Goal: Obtain resource: Obtain resource

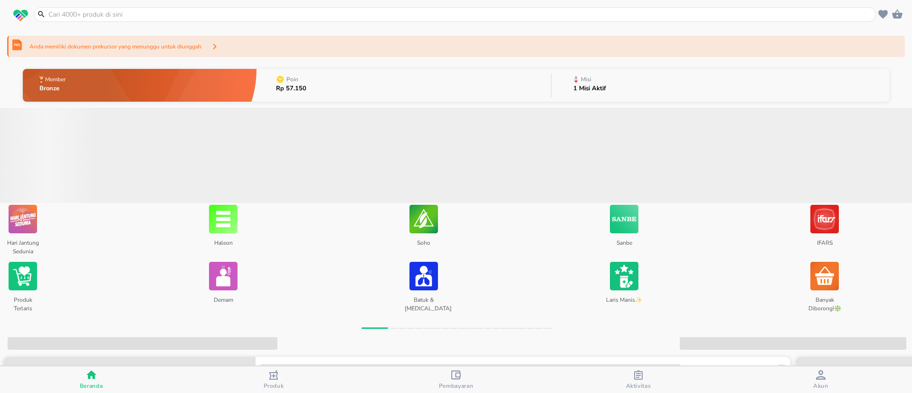
click at [135, 53] on div "Anda memiliki dokumen prekursor yang menunggu untuk diunggah" at bounding box center [116, 46] width 180 height 16
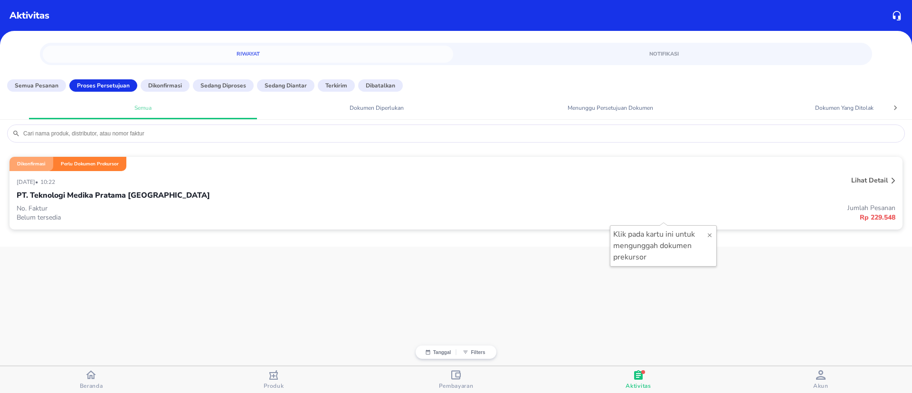
drag, startPoint x: 105, startPoint y: 161, endPoint x: 106, endPoint y: 167, distance: 6.8
click at [106, 167] on div "Perlu Dokumen Prekursor" at bounding box center [87, 164] width 77 height 14
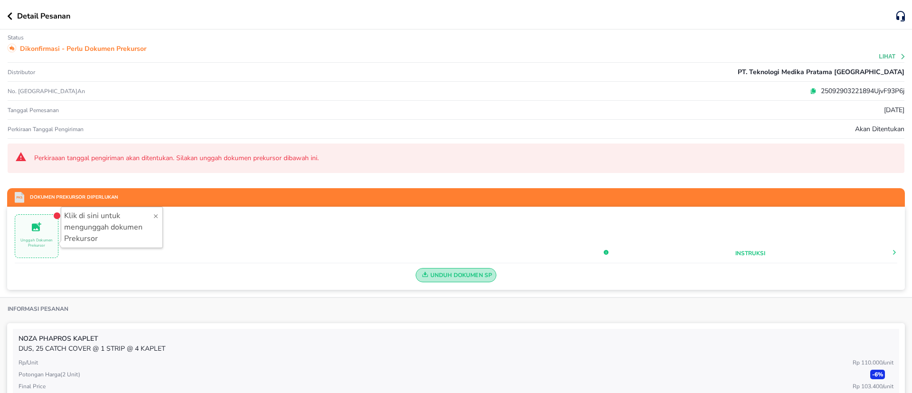
click at [440, 274] on span "Unduh Dokumen SP" at bounding box center [456, 275] width 73 height 12
